Goal: Task Accomplishment & Management: Use online tool/utility

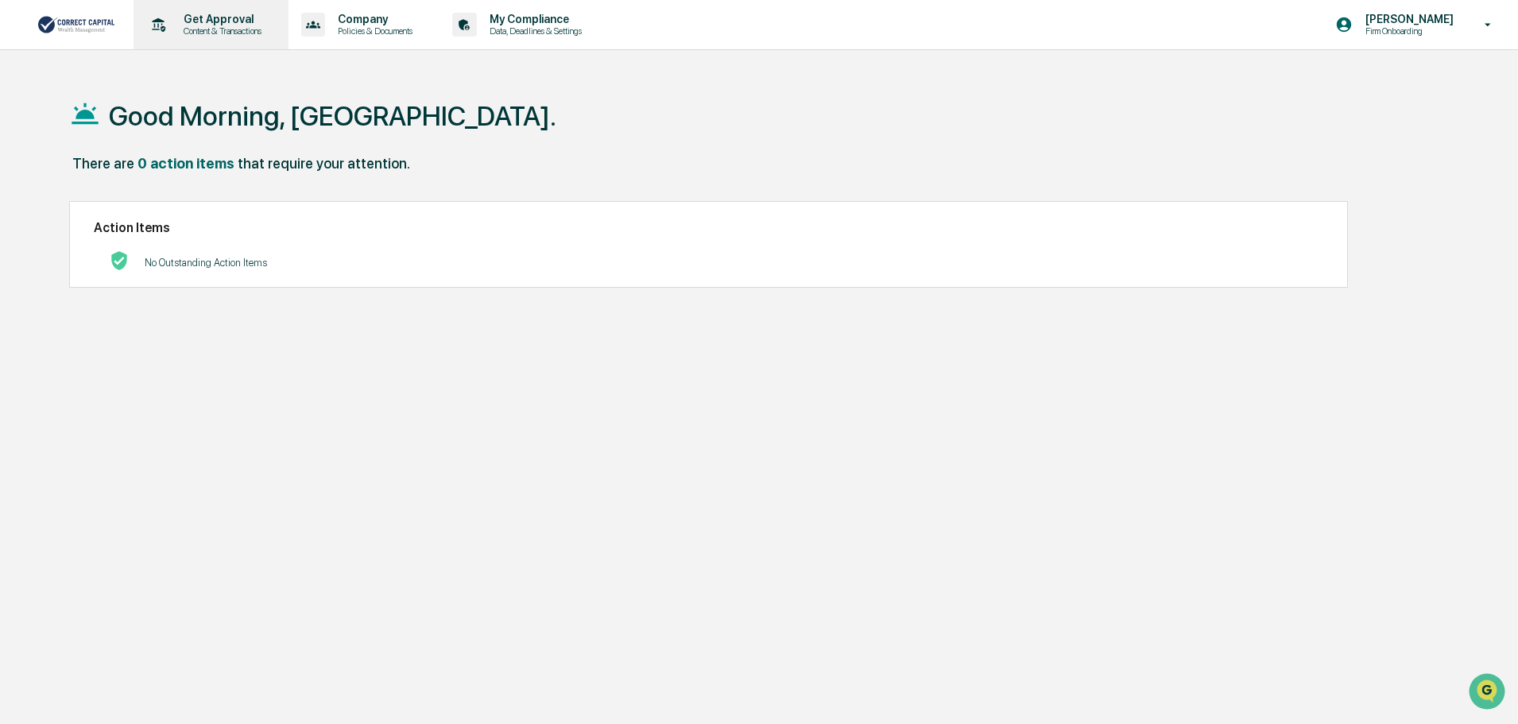
click at [227, 30] on p "Content & Transactions" at bounding box center [220, 30] width 99 height 11
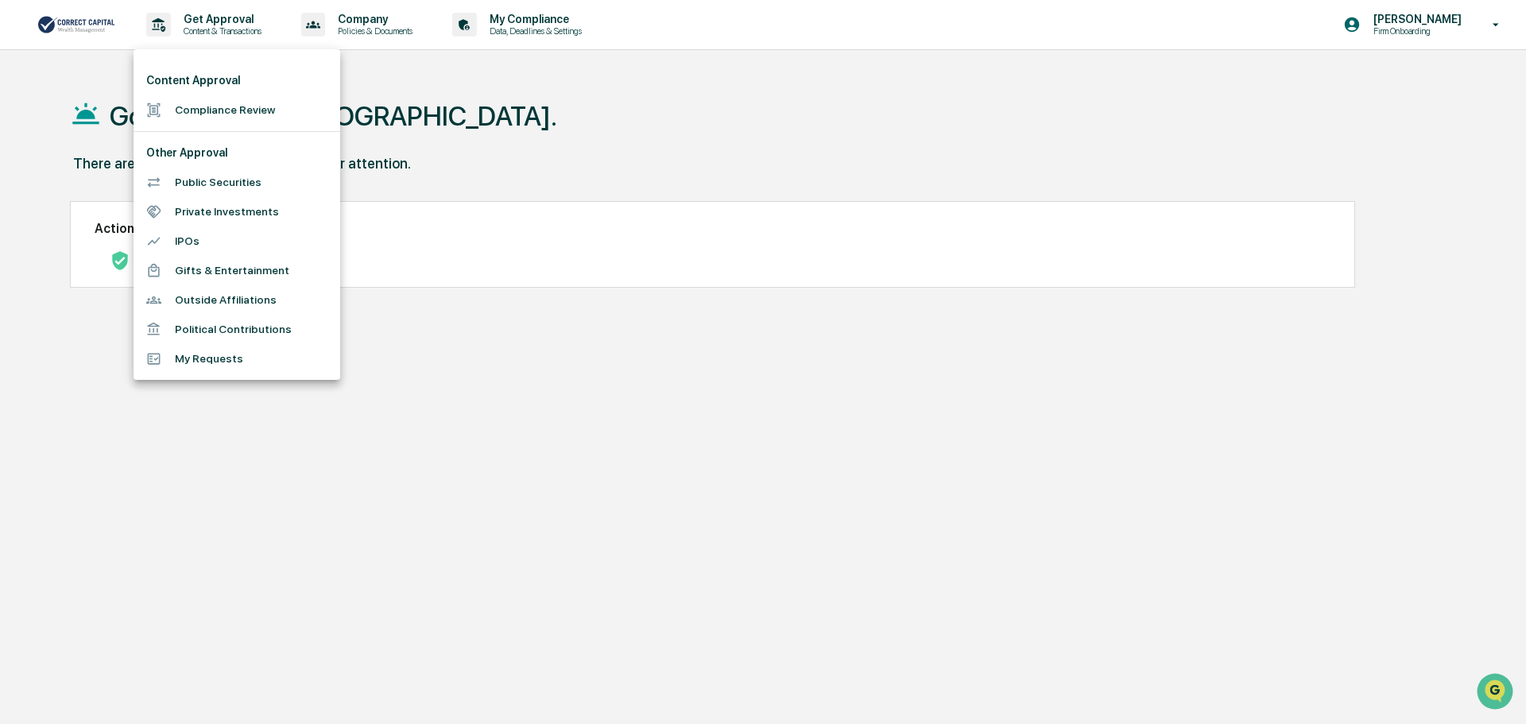
click at [279, 111] on li "Compliance Review" at bounding box center [237, 109] width 207 height 29
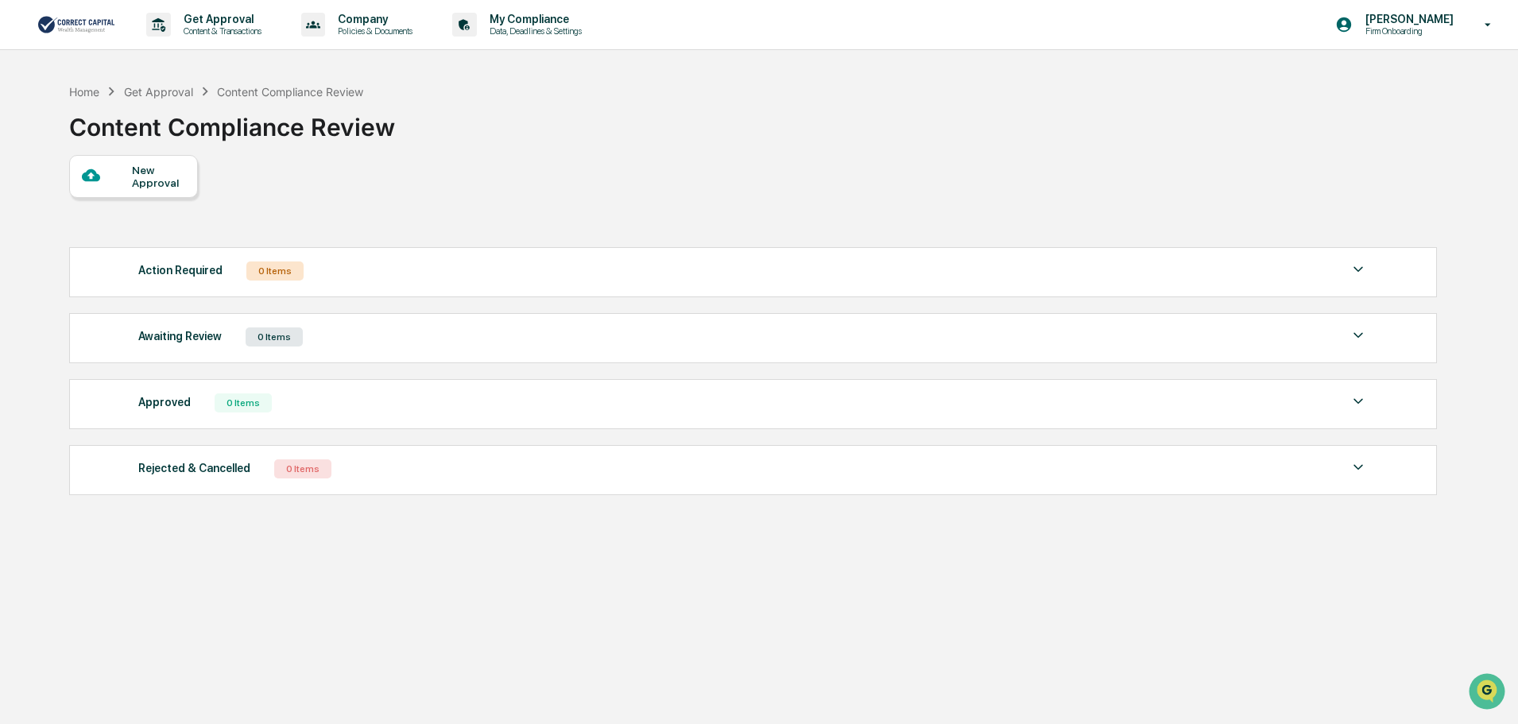
click at [112, 177] on div at bounding box center [107, 176] width 50 height 20
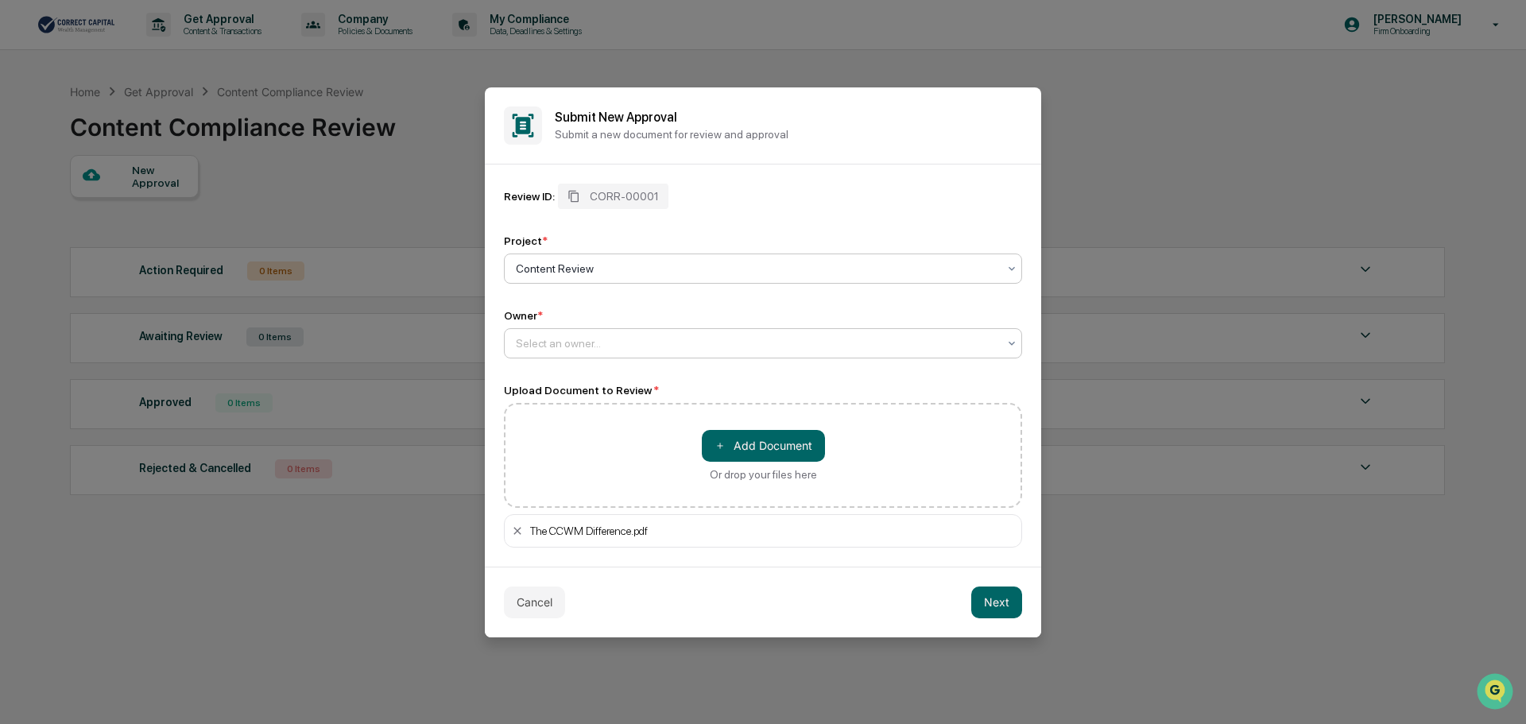
click at [641, 336] on div at bounding box center [757, 343] width 482 height 16
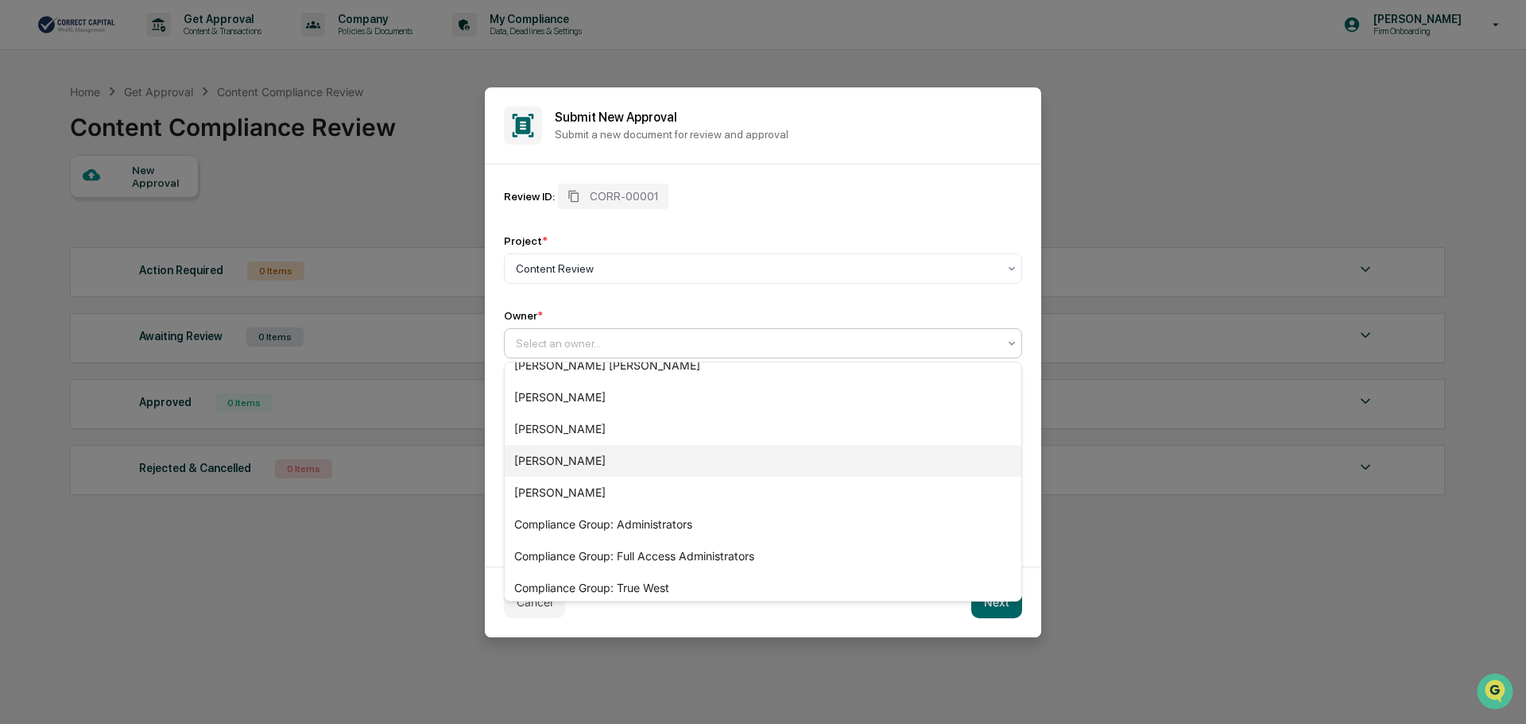
scroll to position [118, 0]
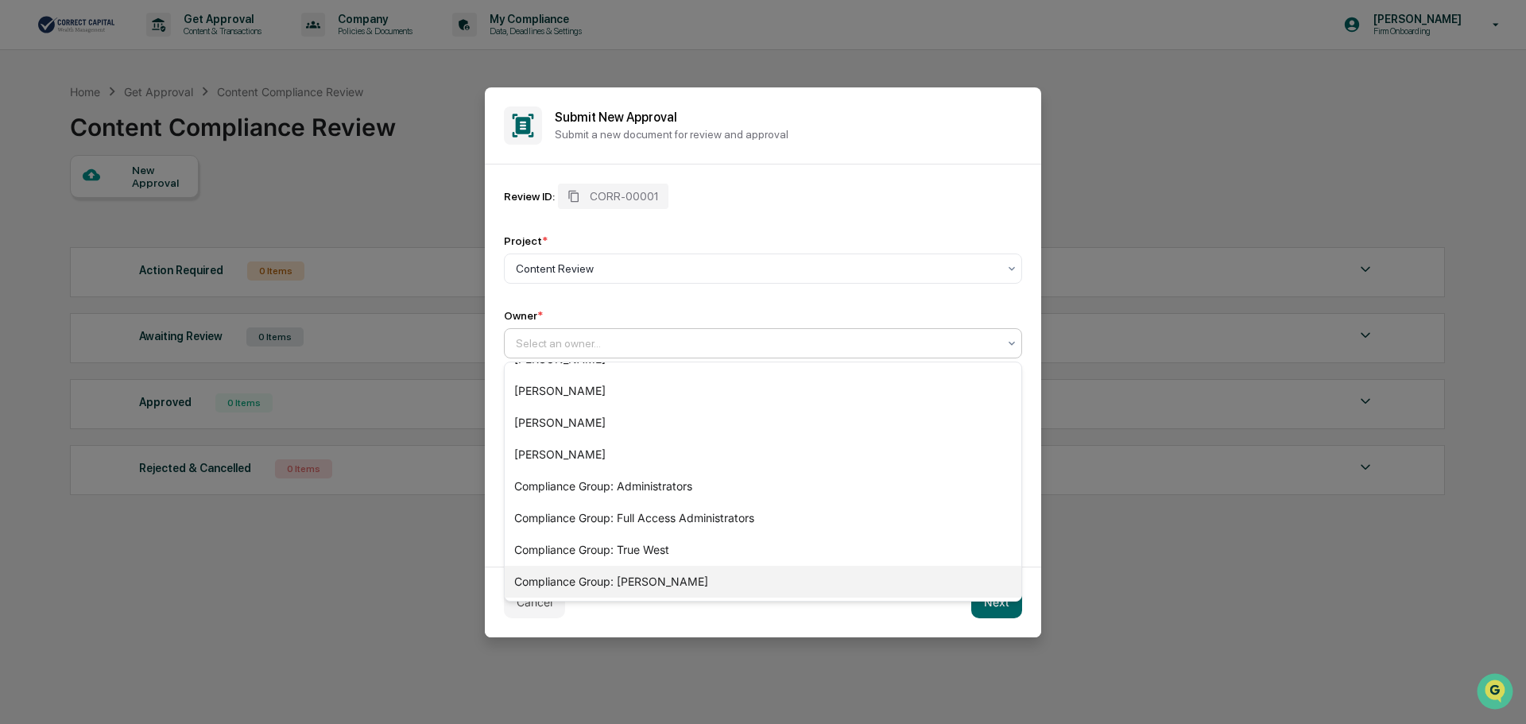
click at [798, 579] on div "Compliance Group: Pintip Perdun" at bounding box center [763, 582] width 517 height 32
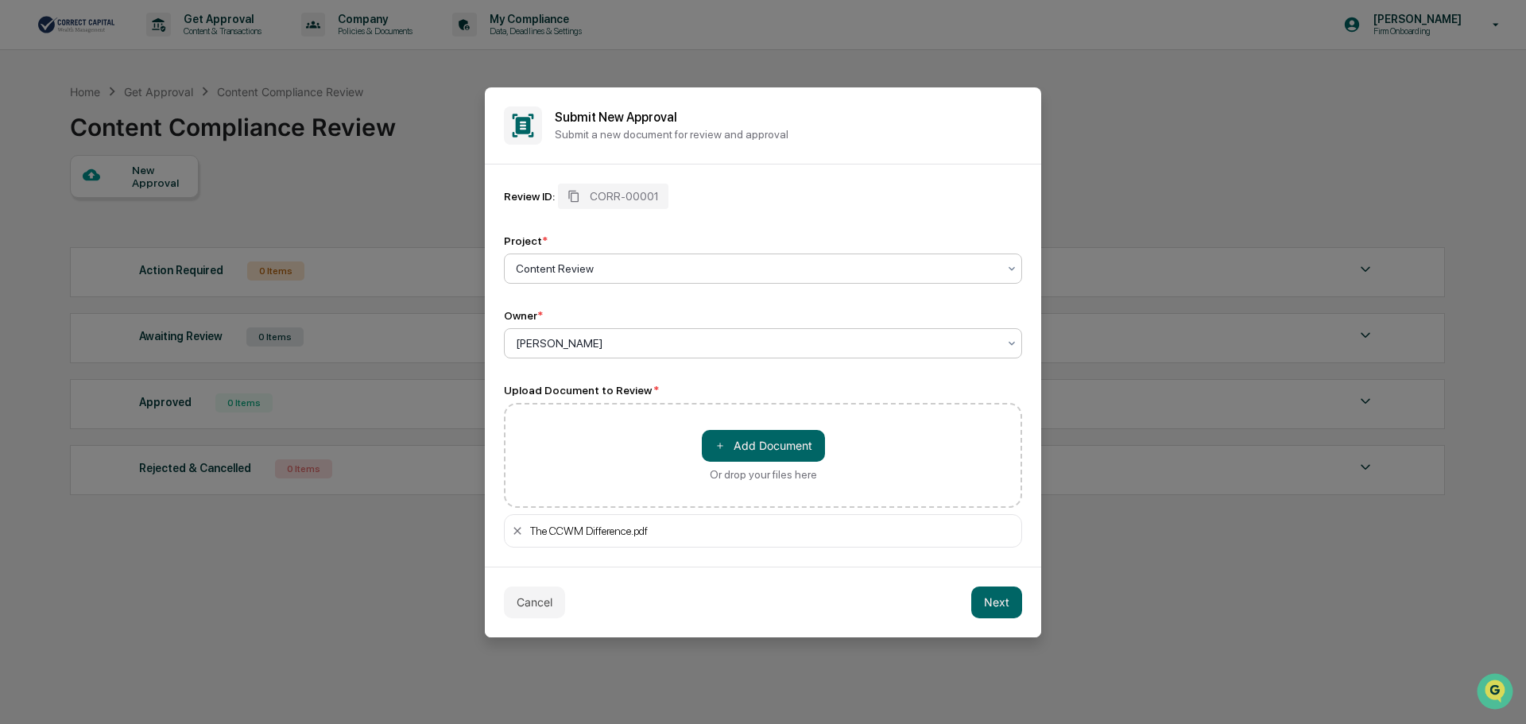
click at [710, 258] on div "Content Review" at bounding box center [757, 269] width 498 height 22
click at [900, 199] on div "Review ID: CORR-00001" at bounding box center [763, 196] width 518 height 25
click at [988, 606] on button "Next" at bounding box center [996, 603] width 51 height 32
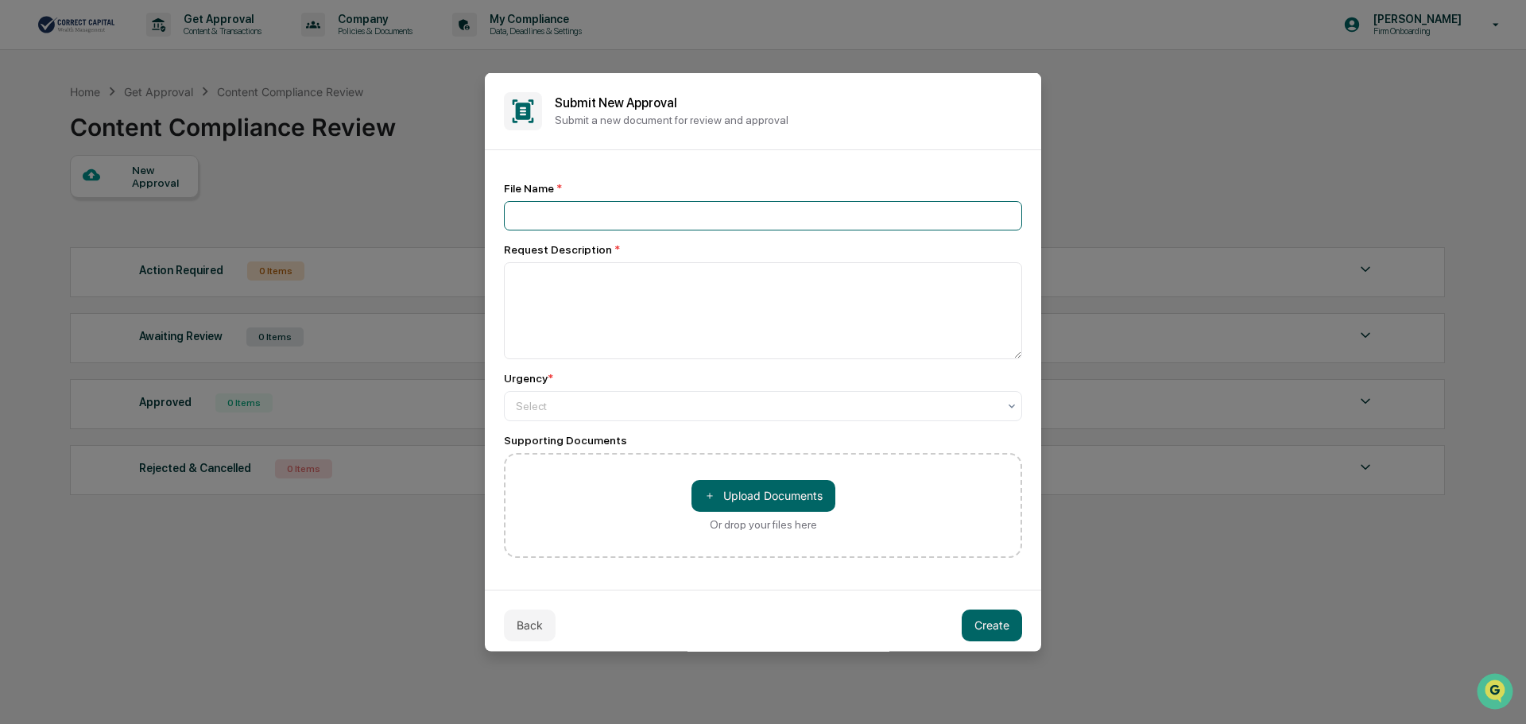
click at [668, 223] on input at bounding box center [763, 214] width 518 height 29
type input "**********"
click at [648, 288] on textarea at bounding box center [763, 309] width 518 height 97
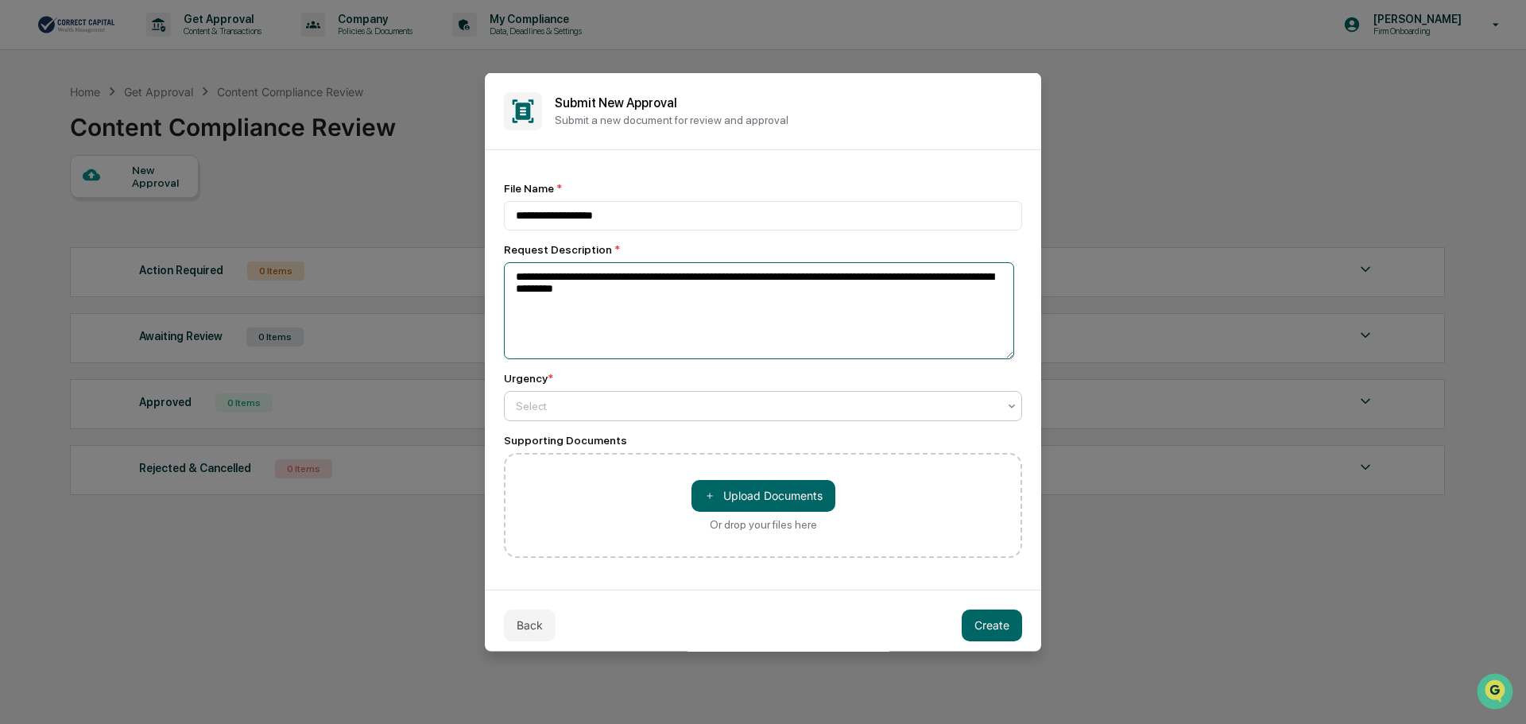
type textarea "**********"
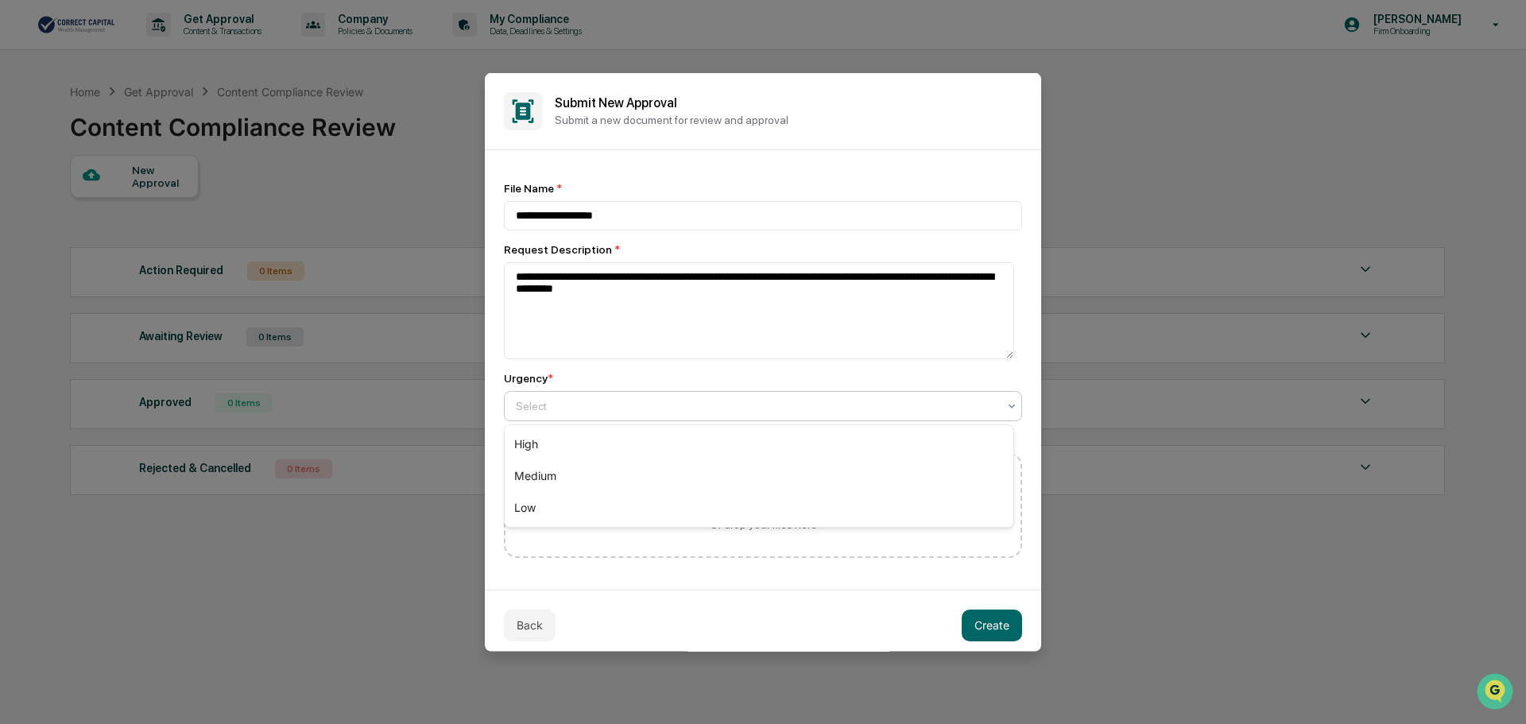
click at [673, 420] on div "Select" at bounding box center [763, 405] width 518 height 30
click at [680, 436] on div "High" at bounding box center [759, 444] width 509 height 32
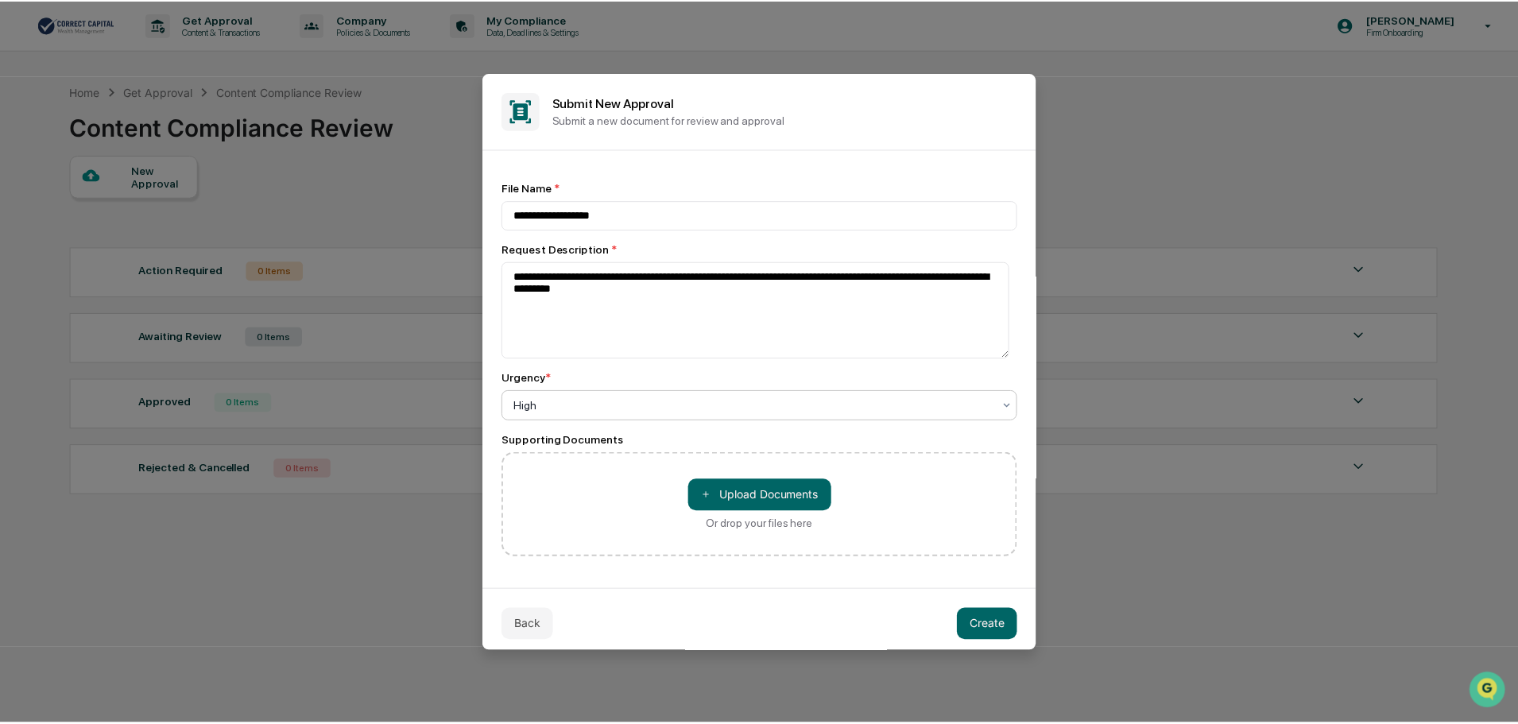
scroll to position [9, 0]
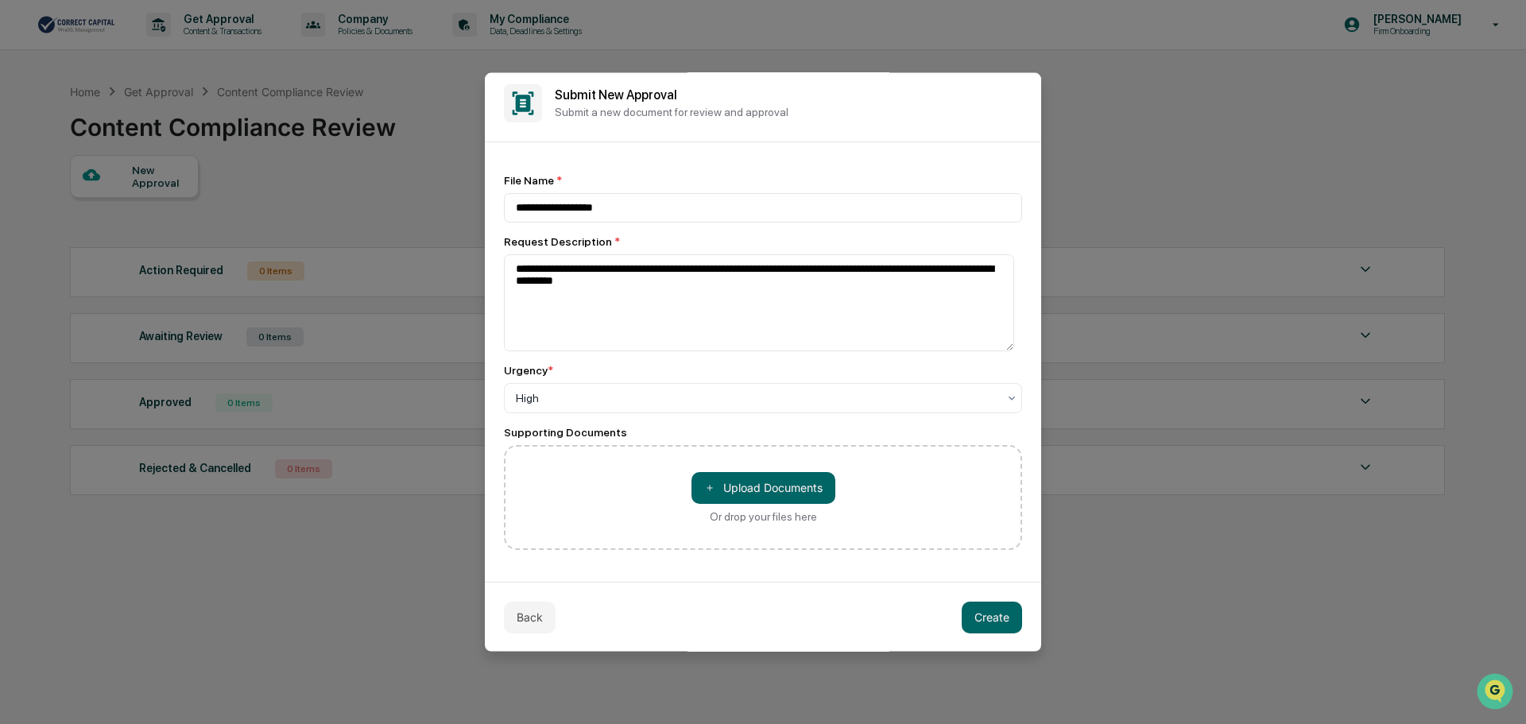
click at [657, 588] on div "Back Create" at bounding box center [763, 616] width 556 height 71
click at [978, 612] on button "Create" at bounding box center [992, 617] width 60 height 32
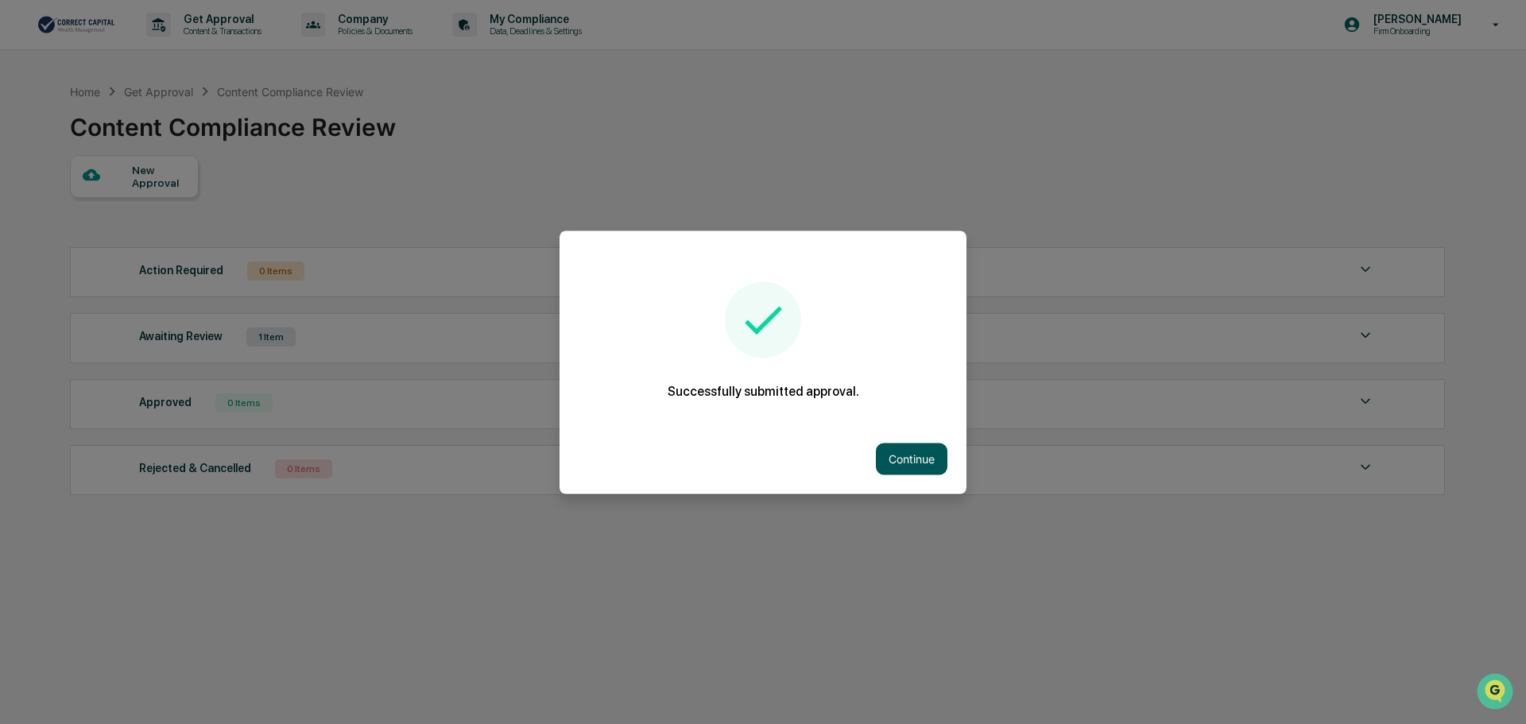
click at [902, 455] on button "Continue" at bounding box center [912, 459] width 72 height 32
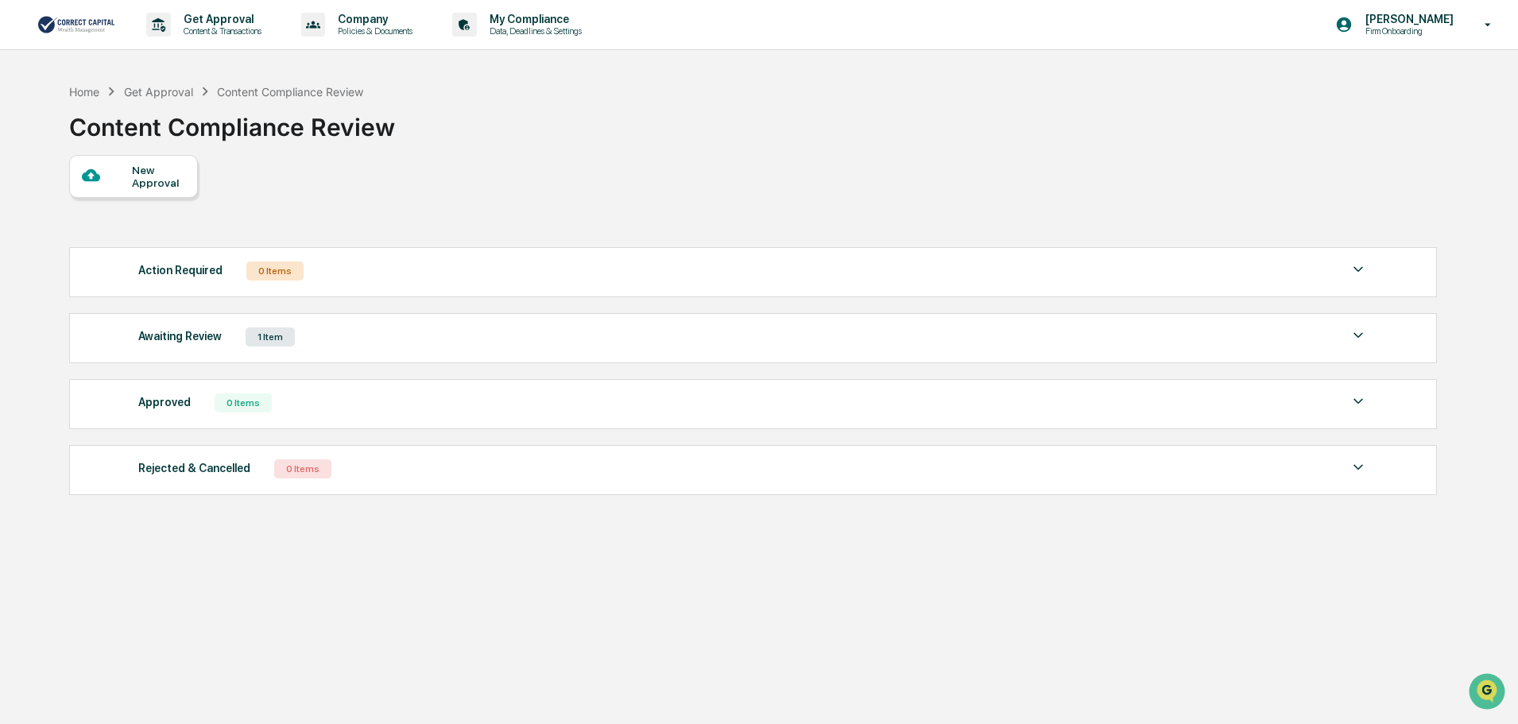
click at [628, 153] on div "Home Get Approval Content Compliance Review Content Compliance Review" at bounding box center [752, 115] width 1366 height 79
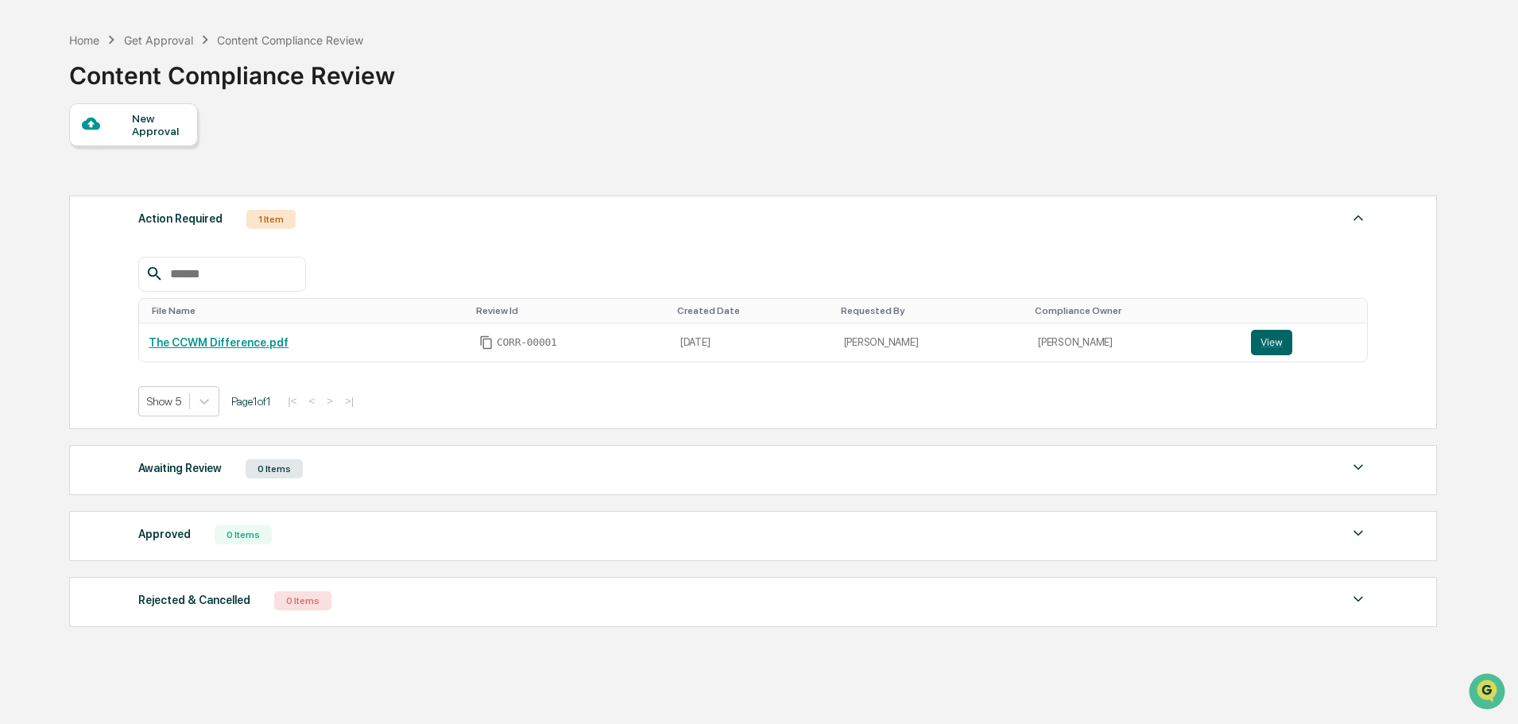
scroll to position [79, 0]
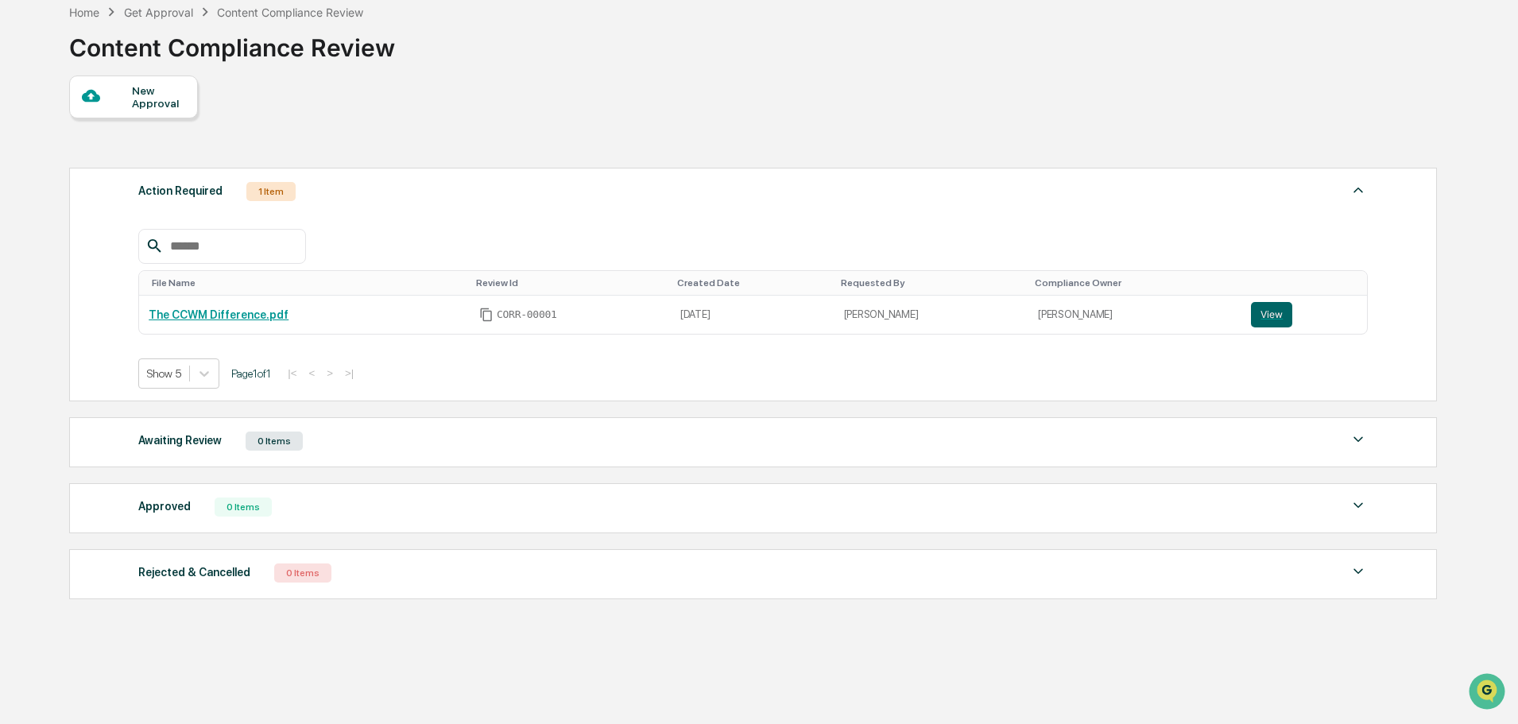
click at [270, 191] on div "1 Item" at bounding box center [270, 191] width 49 height 19
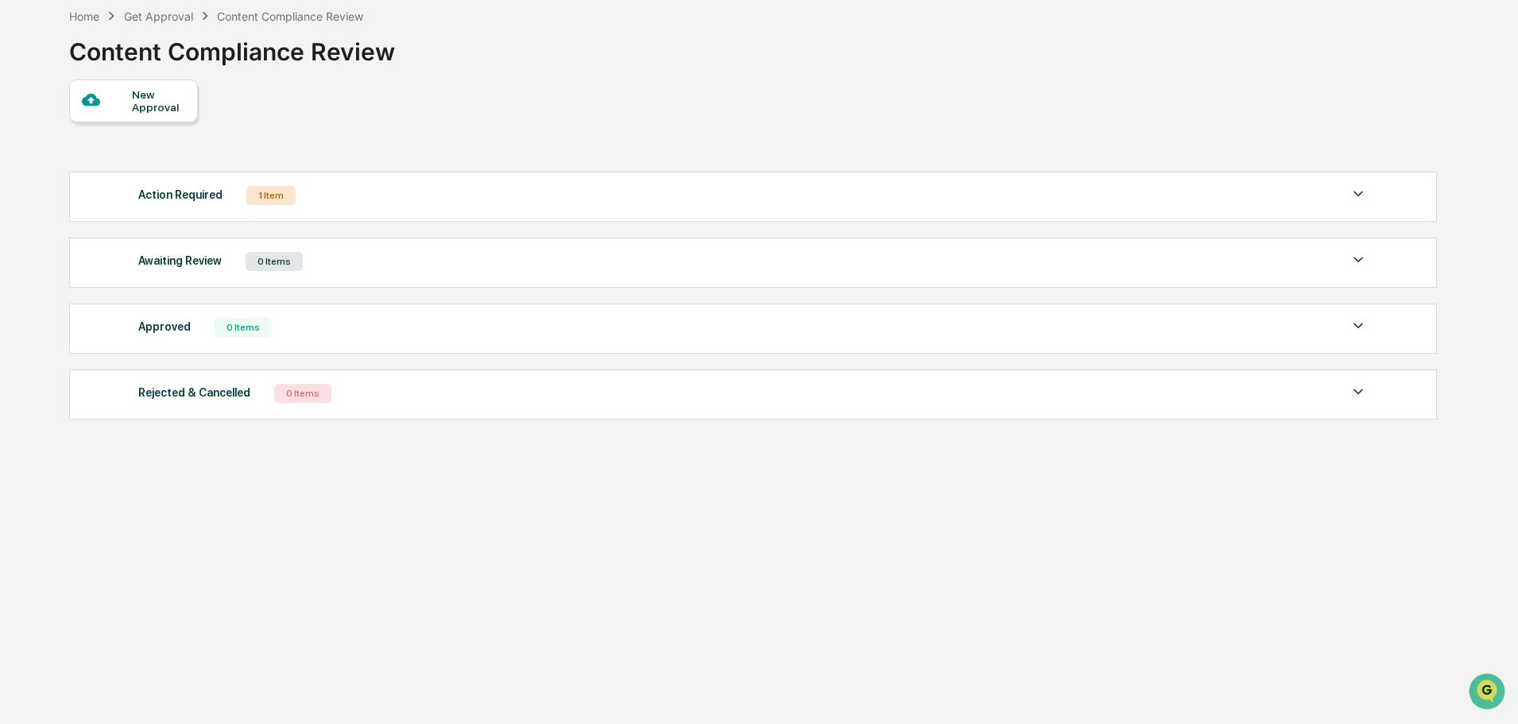
scroll to position [76, 0]
click at [270, 191] on div "1 Item" at bounding box center [270, 195] width 49 height 19
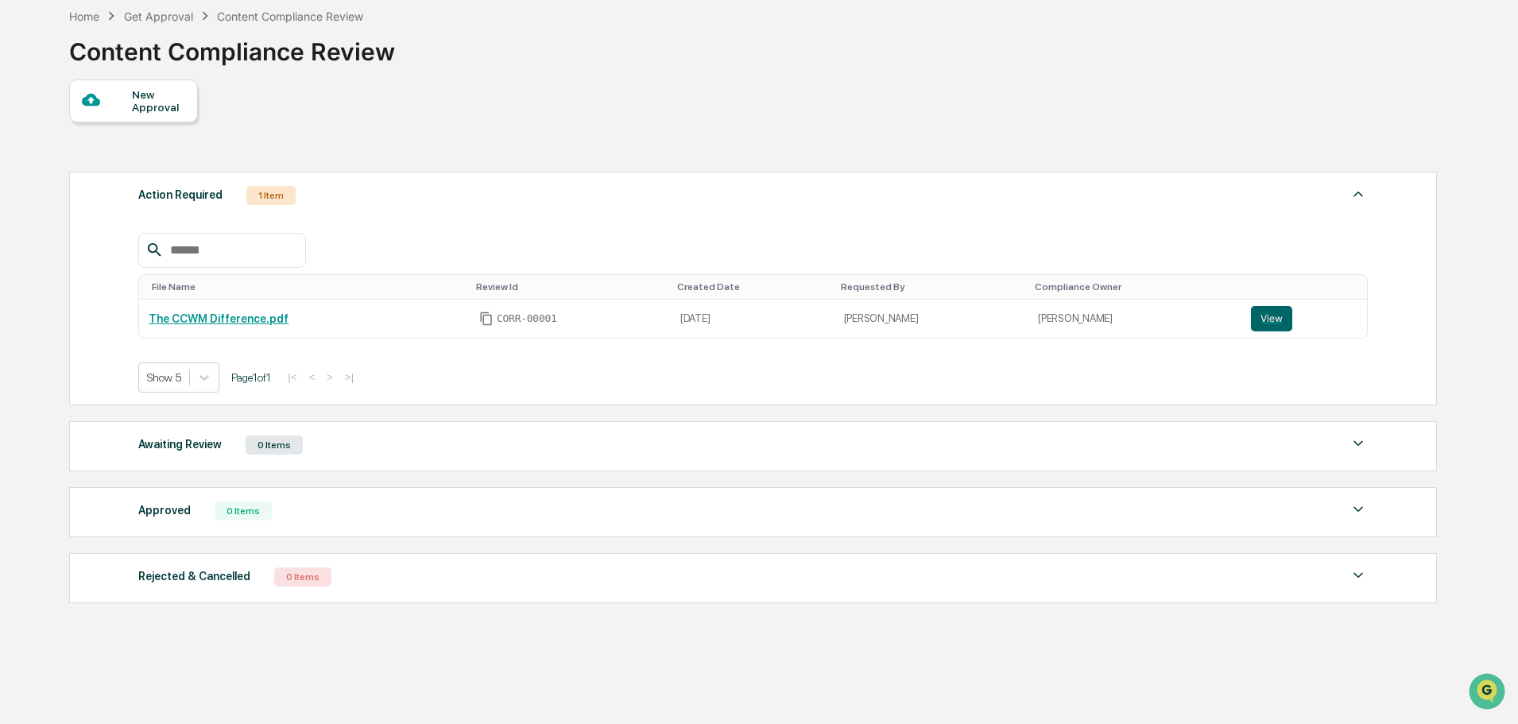
scroll to position [79, 0]
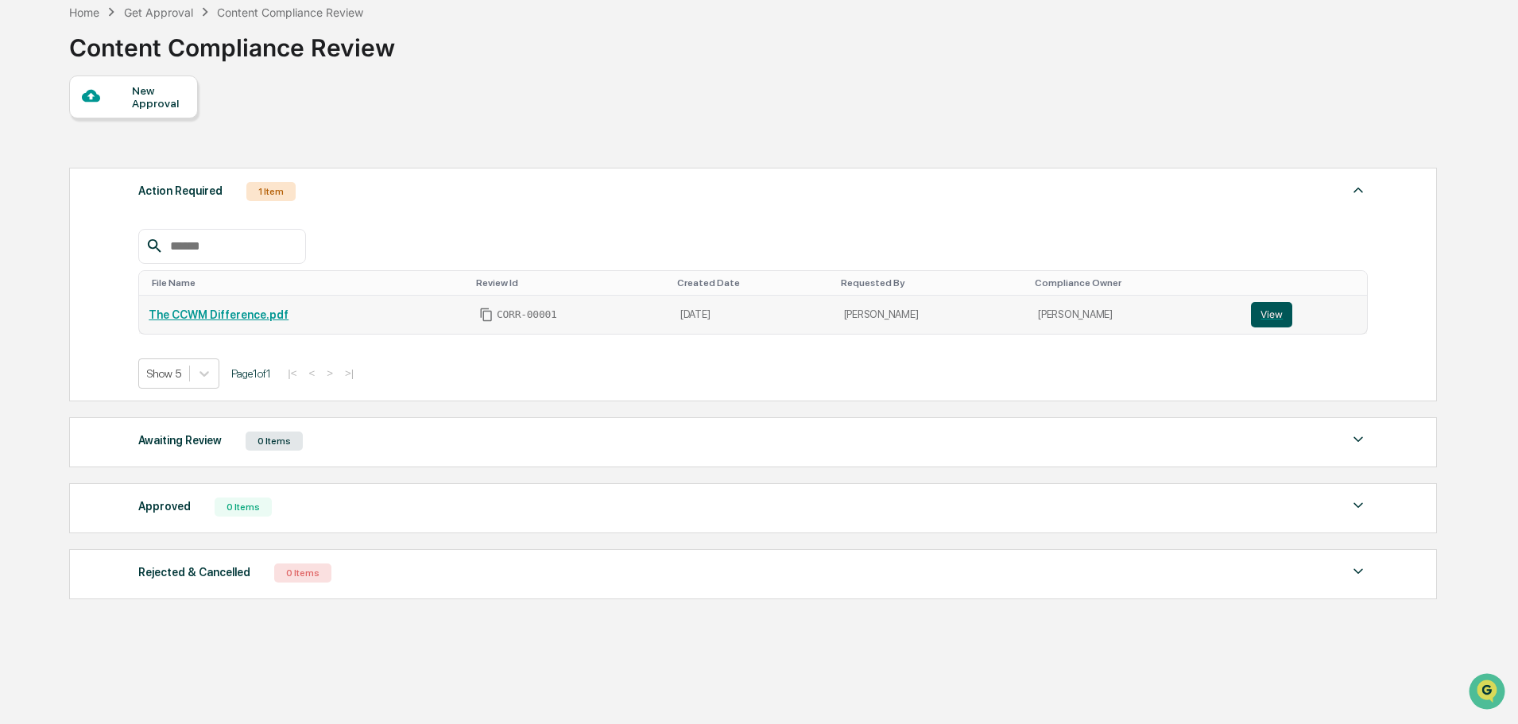
click at [1271, 314] on button "View" at bounding box center [1271, 314] width 41 height 25
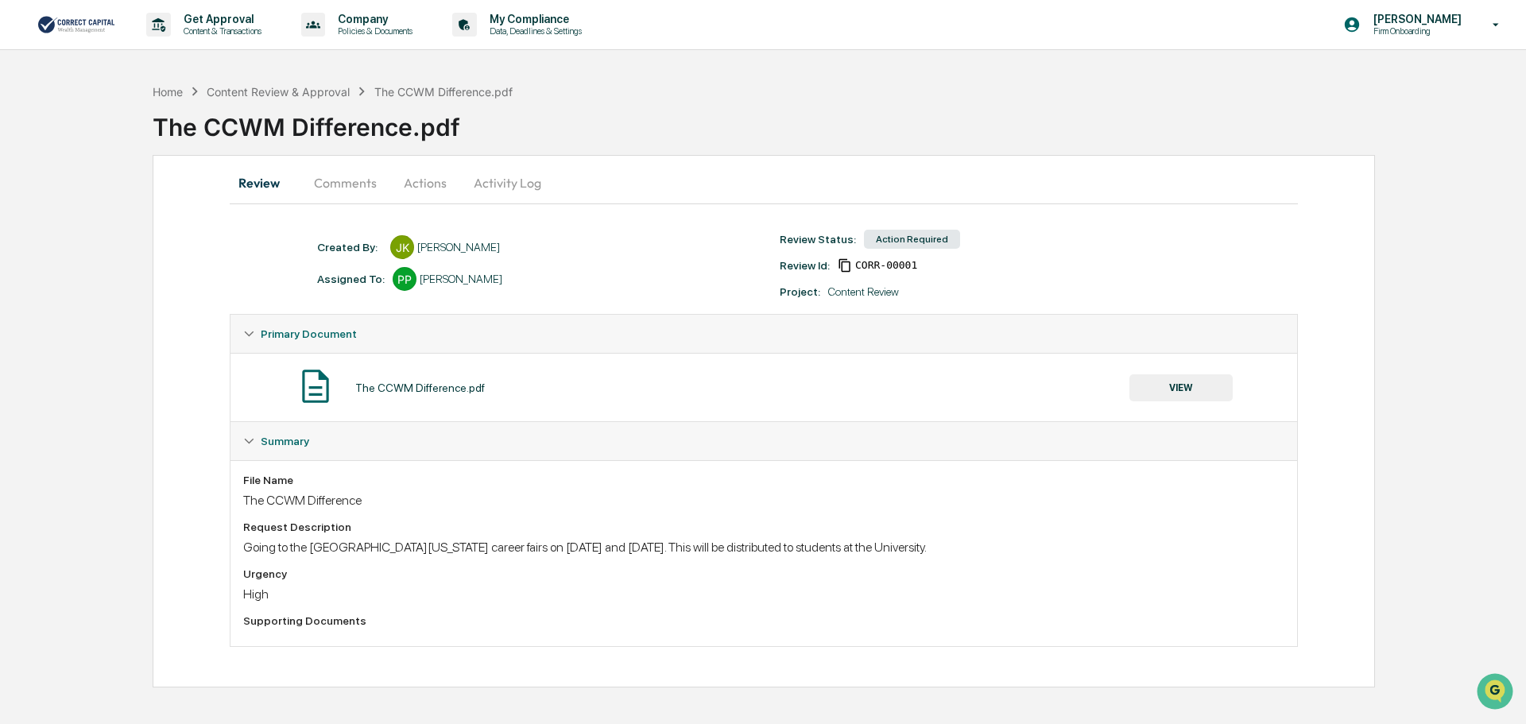
click at [418, 184] on button "Actions" at bounding box center [425, 183] width 72 height 38
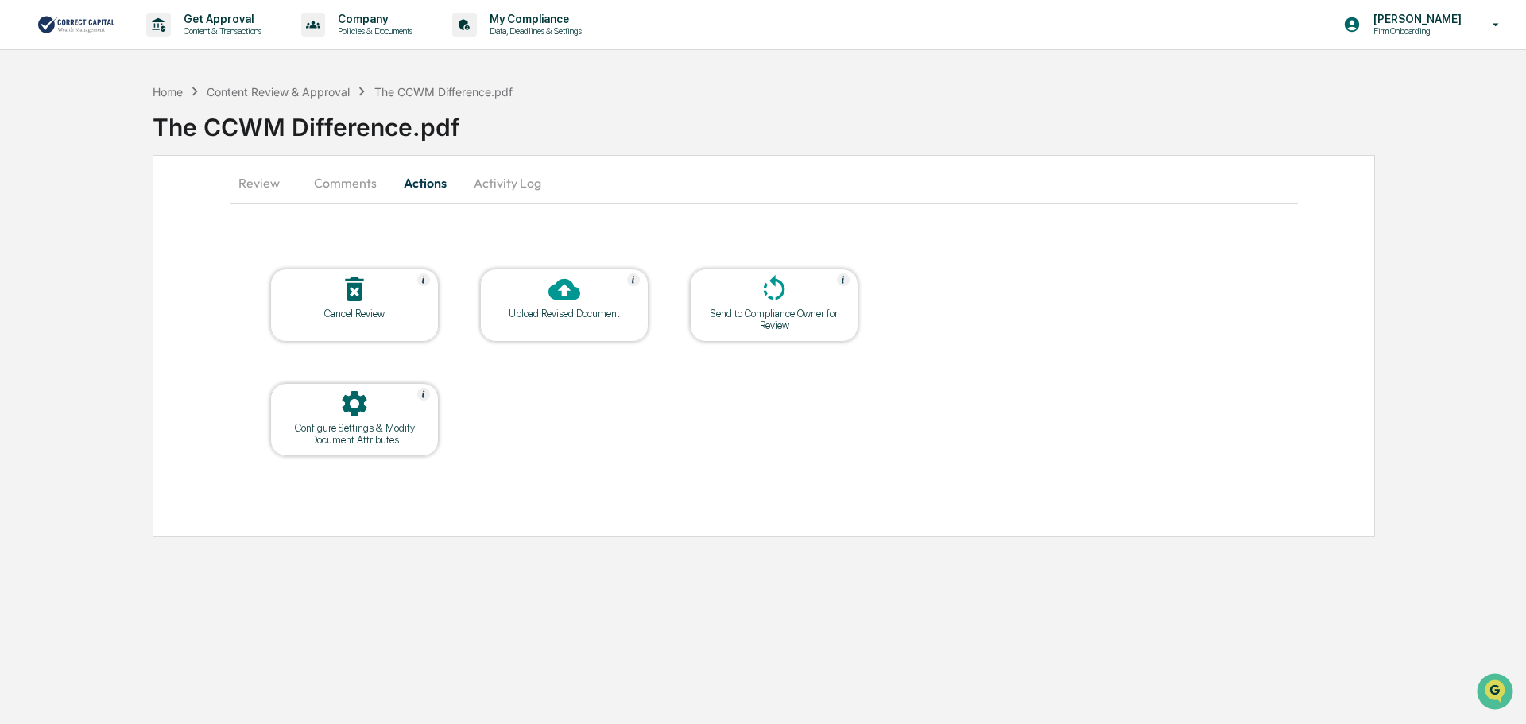
click at [574, 318] on div "Upload Revised Document" at bounding box center [564, 314] width 143 height 12
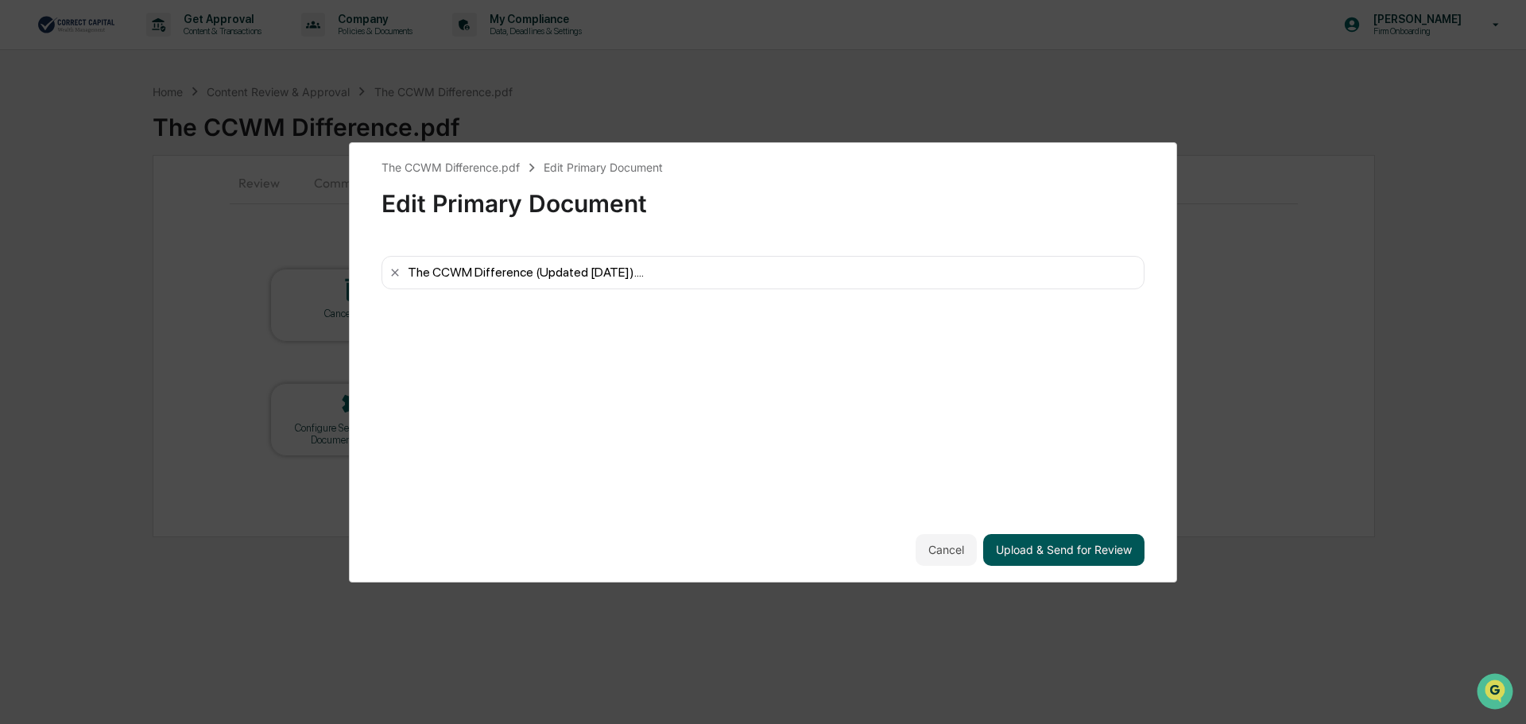
click at [1094, 548] on button "Upload & Send for Review" at bounding box center [1063, 550] width 161 height 32
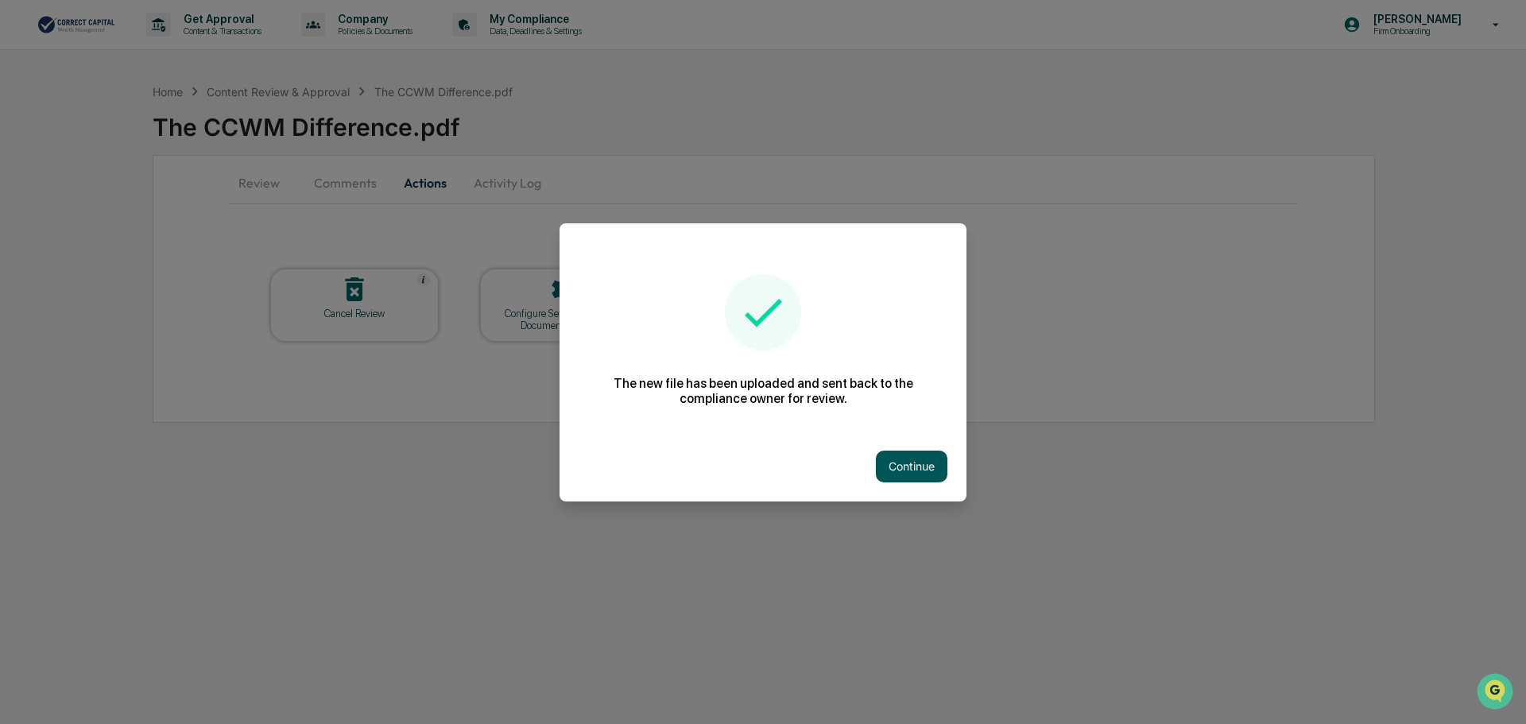
click at [908, 465] on button "Continue" at bounding box center [912, 467] width 72 height 32
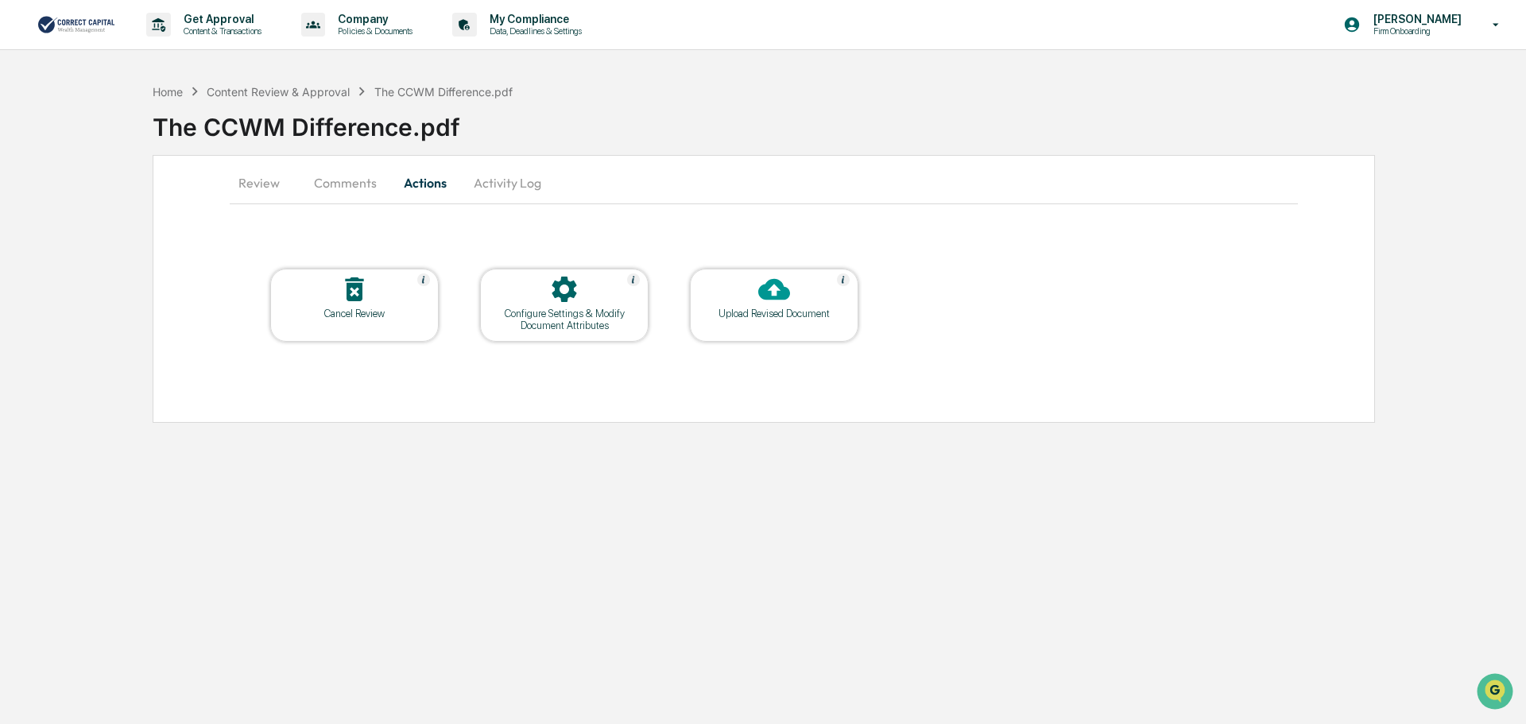
drag, startPoint x: 653, startPoint y: 465, endPoint x: 601, endPoint y: 442, distance: 57.3
click at [653, 465] on div "Get Approval Content & Transactions Company Policies & Documents My Compliance …" at bounding box center [763, 362] width 1526 height 724
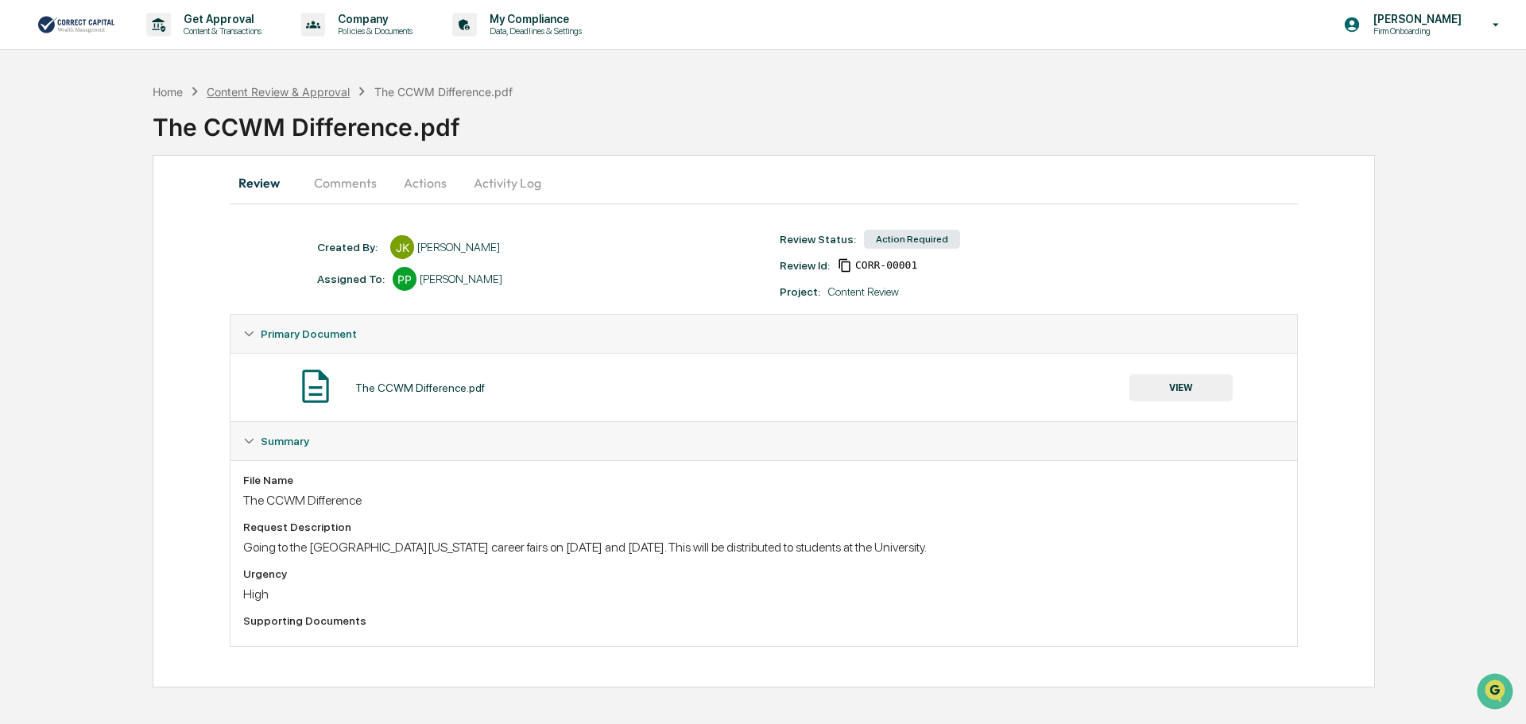
click at [274, 90] on div "Content Review & Approval" at bounding box center [278, 92] width 143 height 14
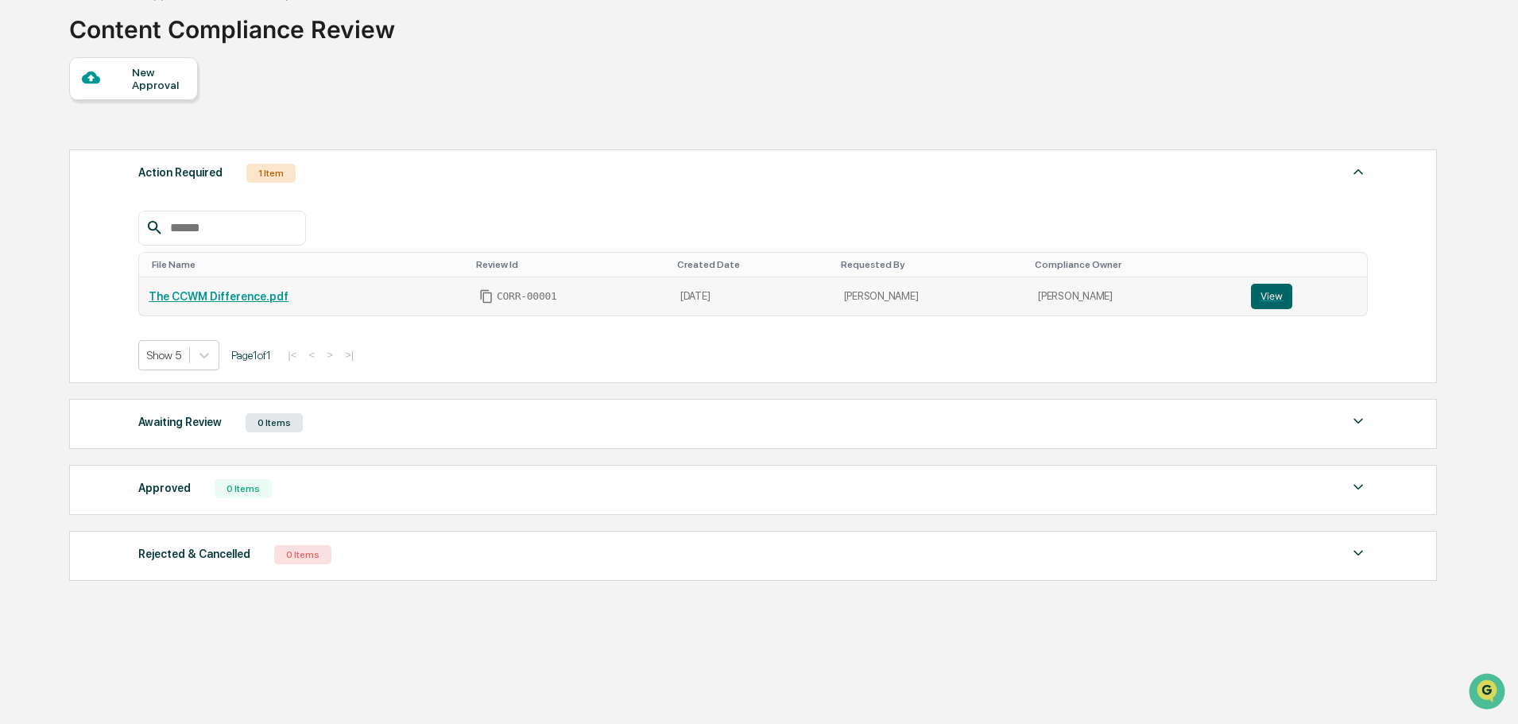
scroll to position [99, 0]
click at [258, 177] on div "1 Item" at bounding box center [270, 172] width 49 height 19
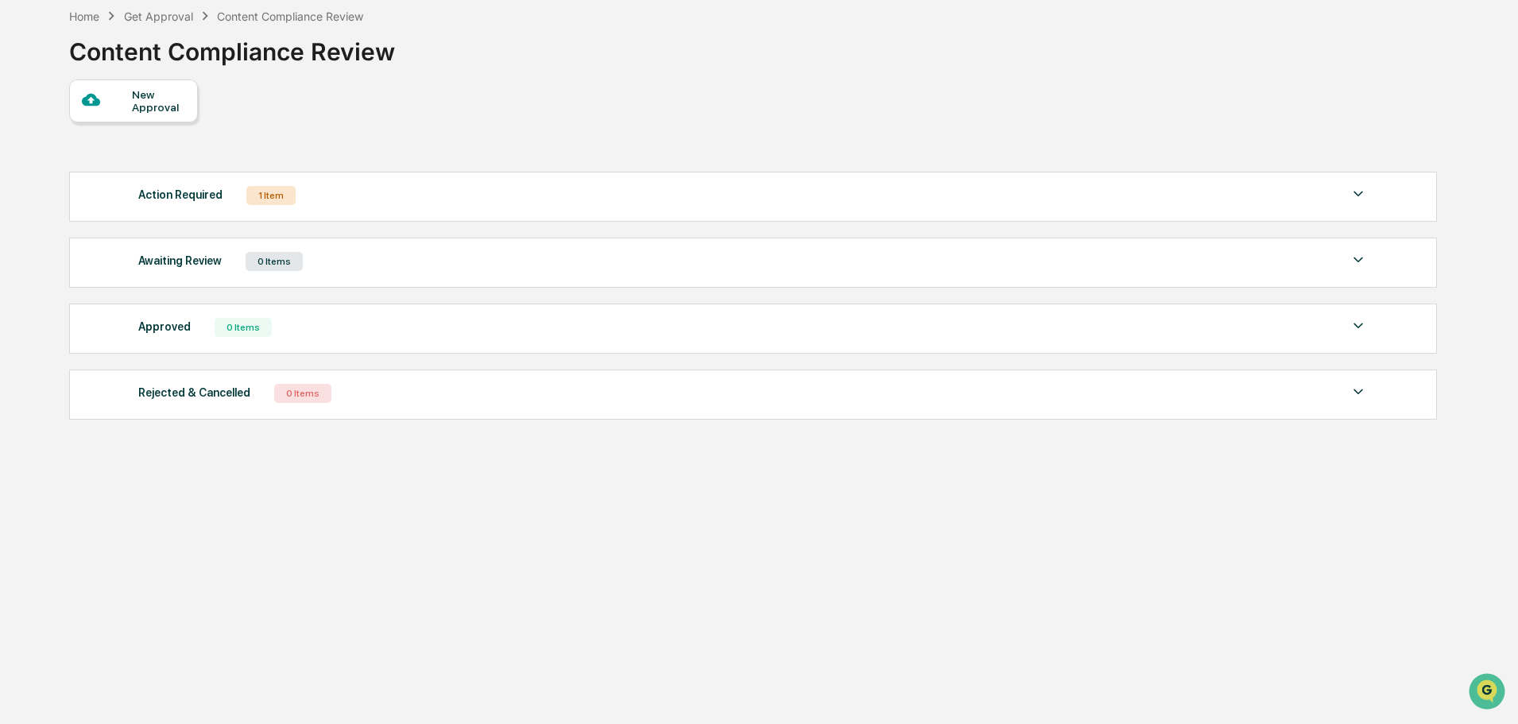
scroll to position [76, 0]
click at [269, 189] on div "1 Item" at bounding box center [270, 195] width 49 height 19
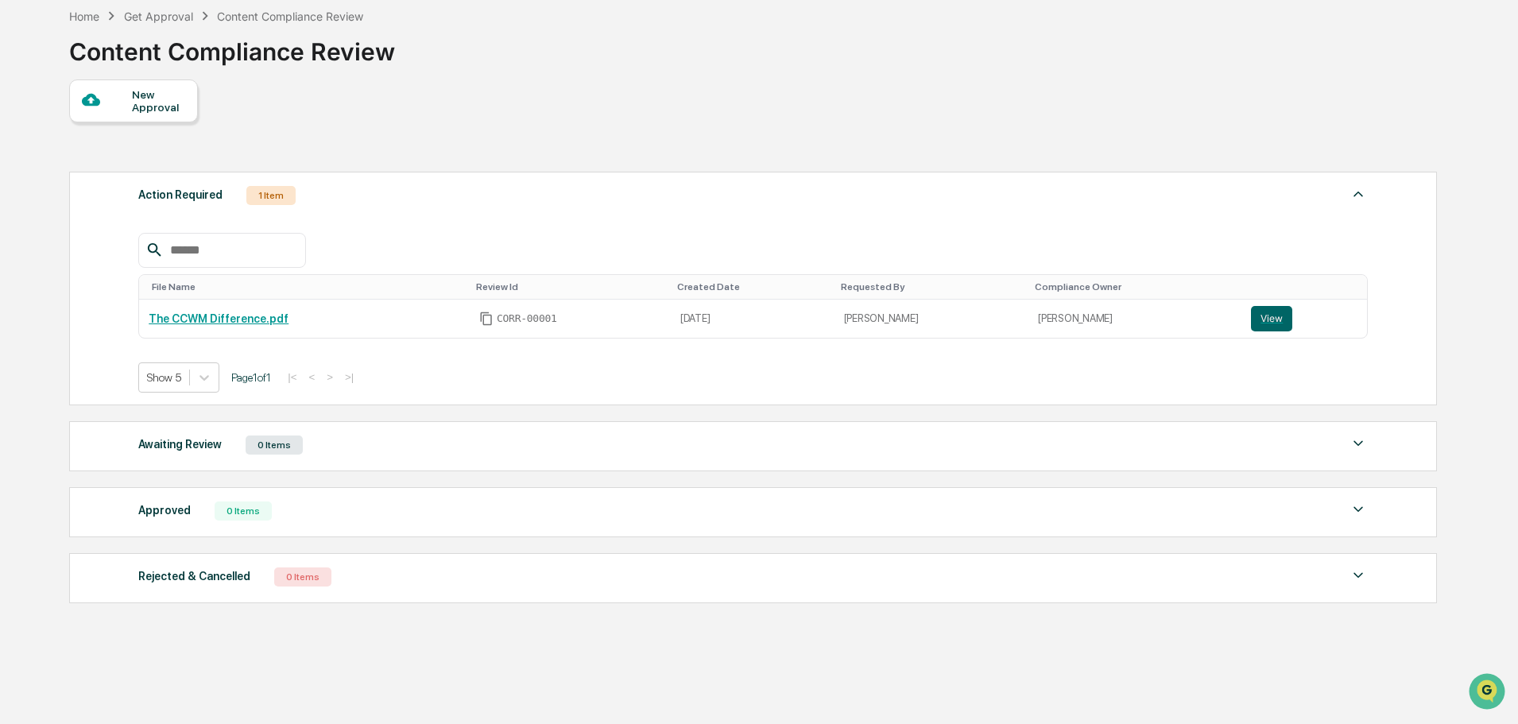
scroll to position [99, 0]
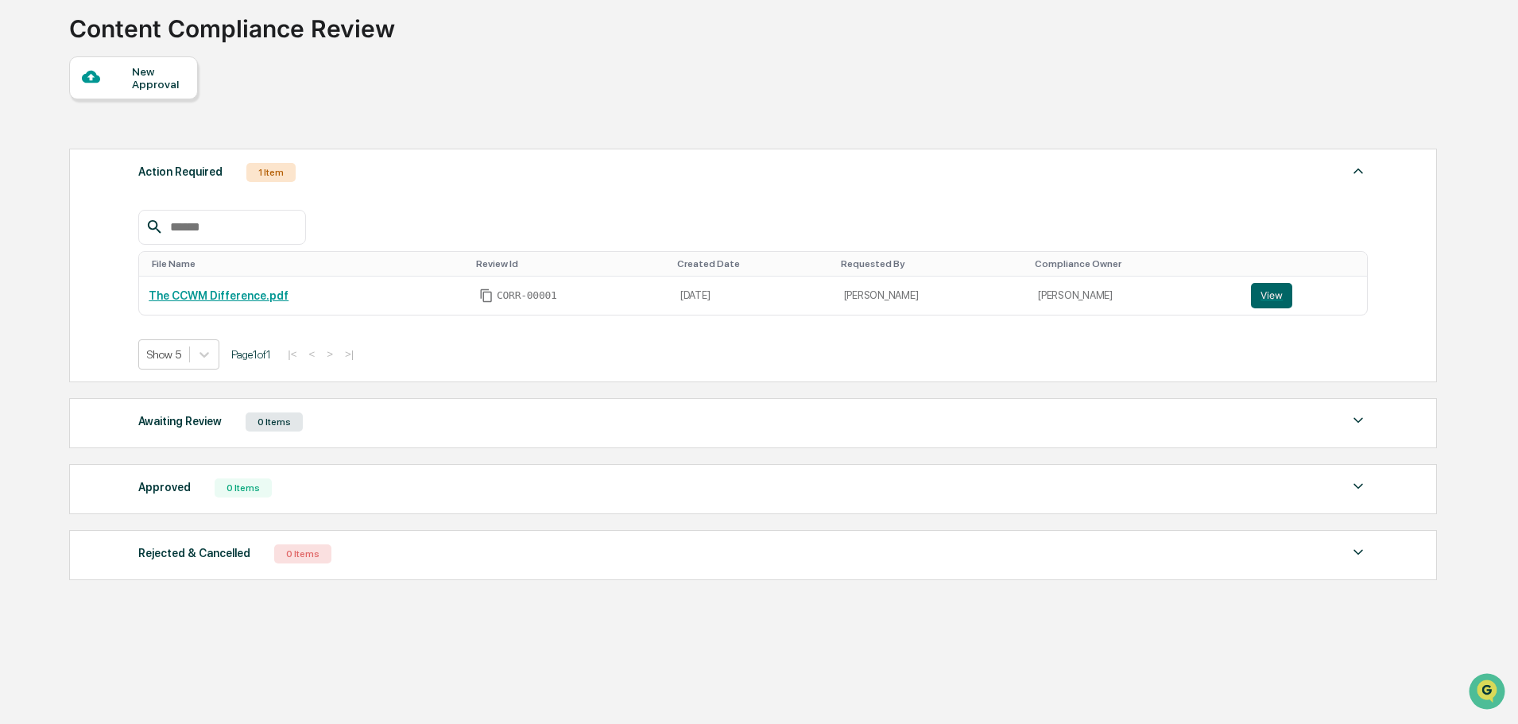
click at [636, 608] on div "Home Get Approval Content Compliance Review Content Compliance Review New Appro…" at bounding box center [752, 350] width 1414 height 747
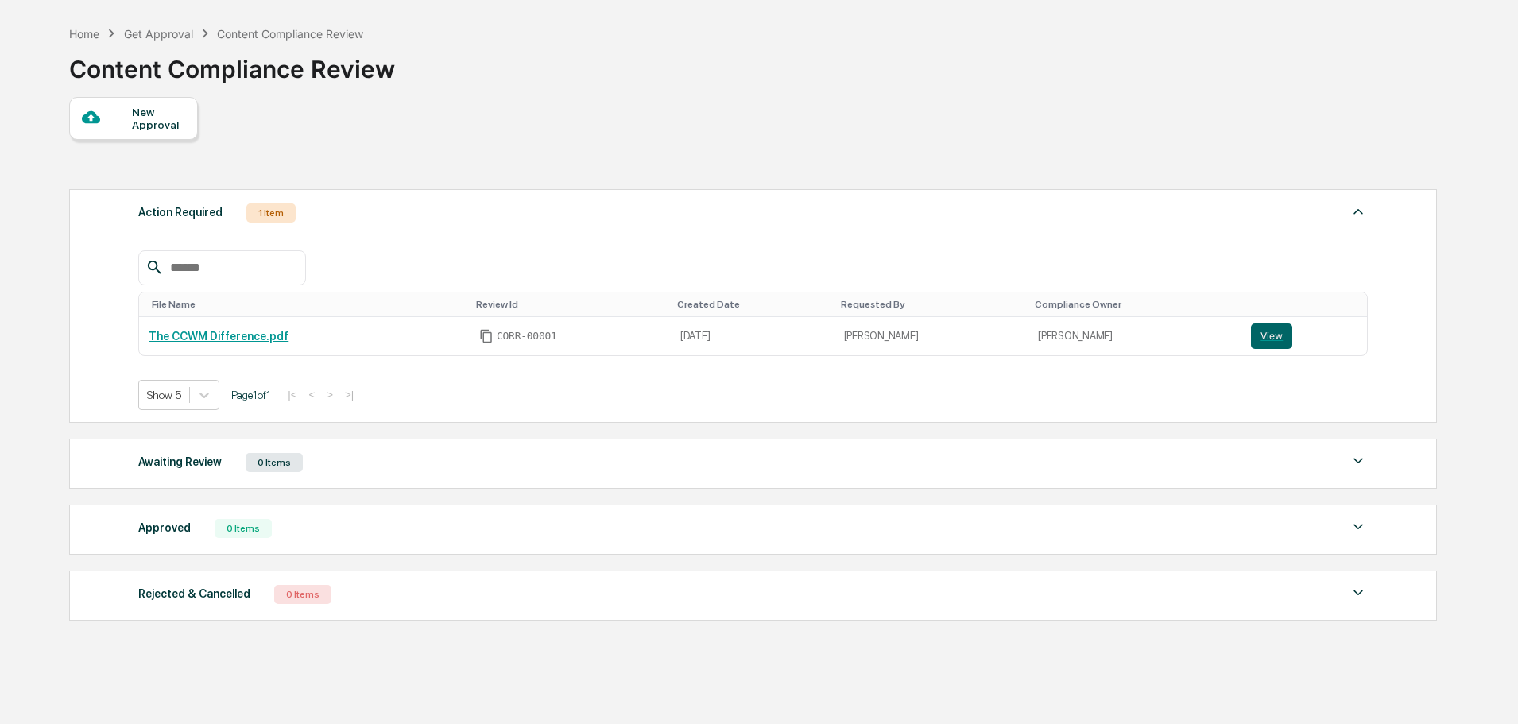
scroll to position [99, 0]
